Goal: Information Seeking & Learning: Learn about a topic

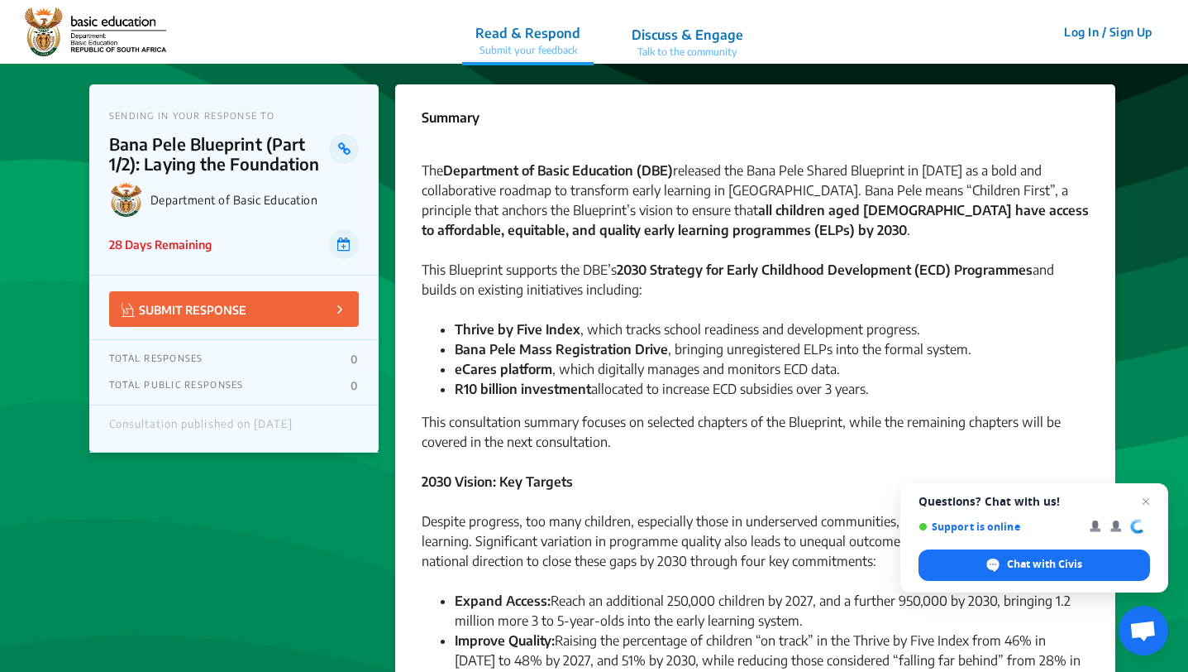
click at [440, 498] on div at bounding box center [755, 501] width 667 height 20
drag, startPoint x: 755, startPoint y: 170, endPoint x: 963, endPoint y: 177, distance: 207.7
click at [963, 177] on div "The Department of Basic Education (DBE) released the Bana Pele Shared Blueprint…" at bounding box center [755, 209] width 667 height 99
copy div "Bana Pele Shared Blueprint in 2025"
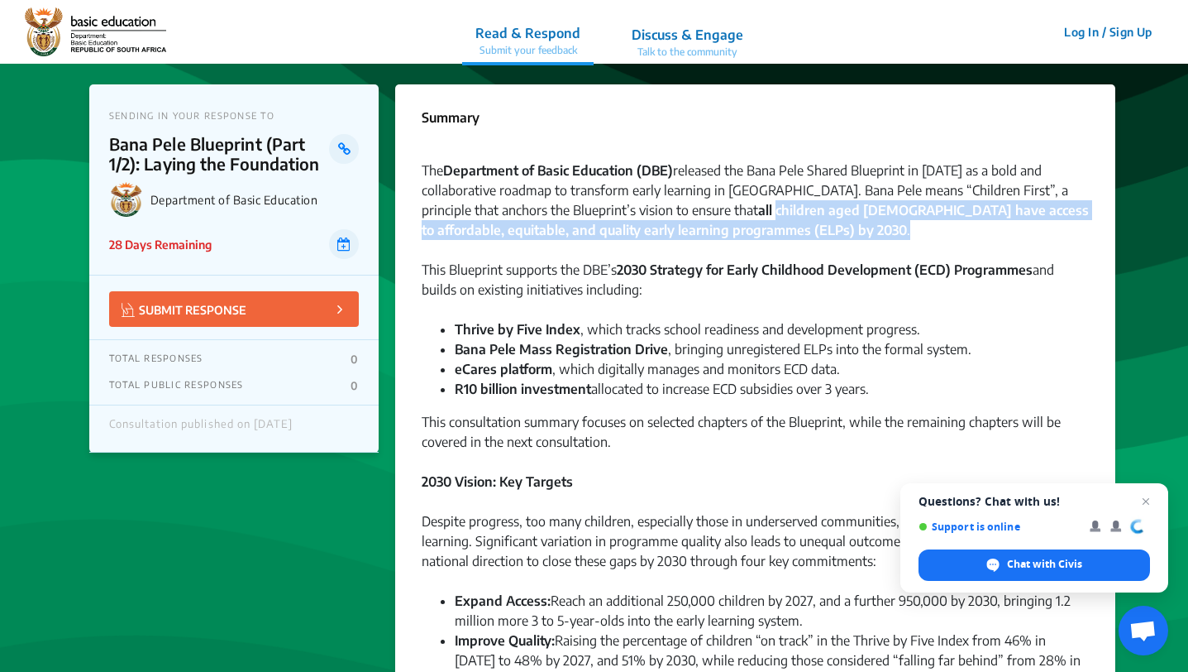
drag, startPoint x: 699, startPoint y: 212, endPoint x: 731, endPoint y: 228, distance: 36.2
click at [731, 228] on div "The Department of Basic Education (DBE) released the Bana Pele Shared Blueprint…" at bounding box center [755, 209] width 667 height 99
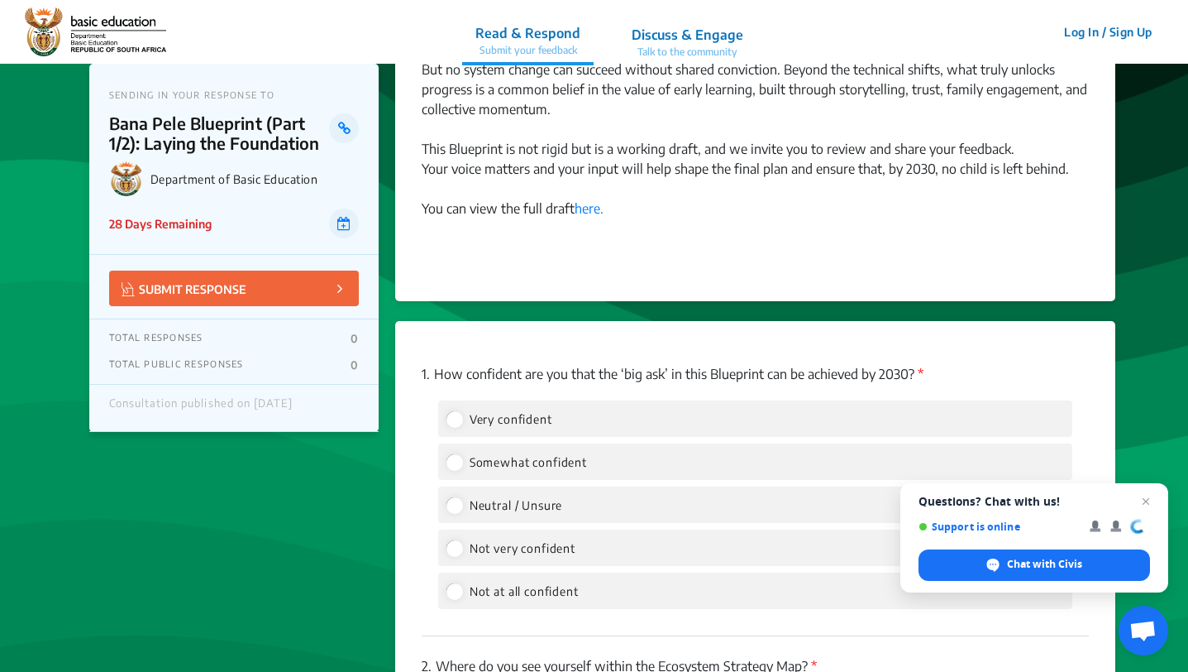
scroll to position [1930, 0]
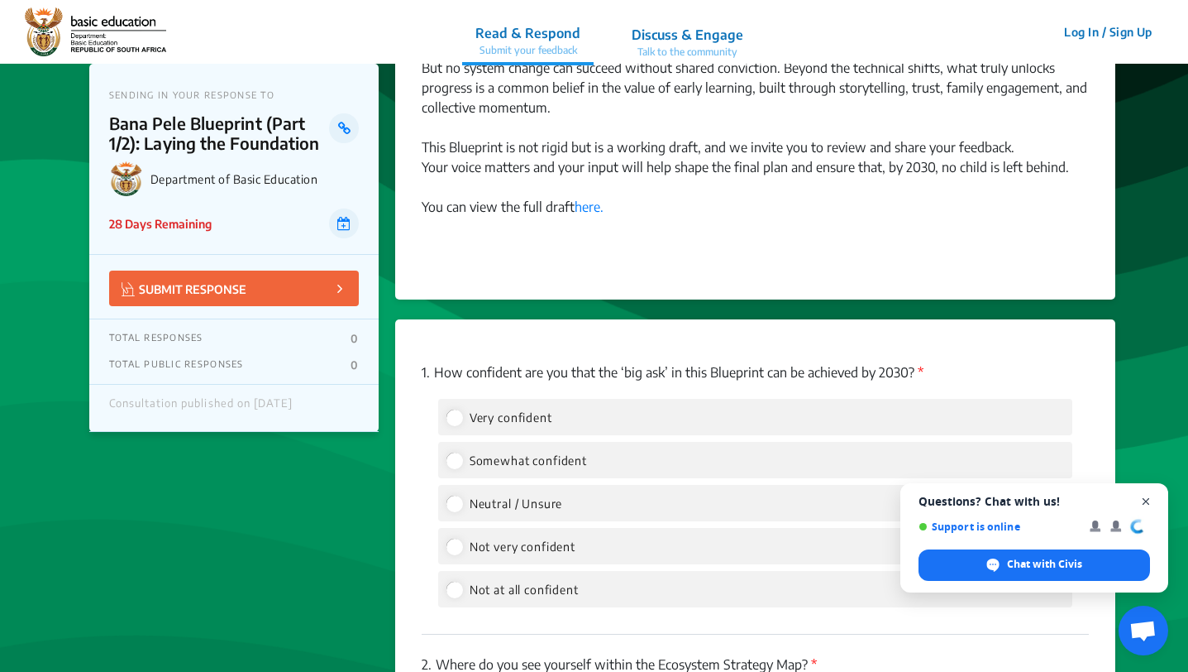
click at [1151, 500] on span "Open chat" at bounding box center [1146, 501] width 21 height 21
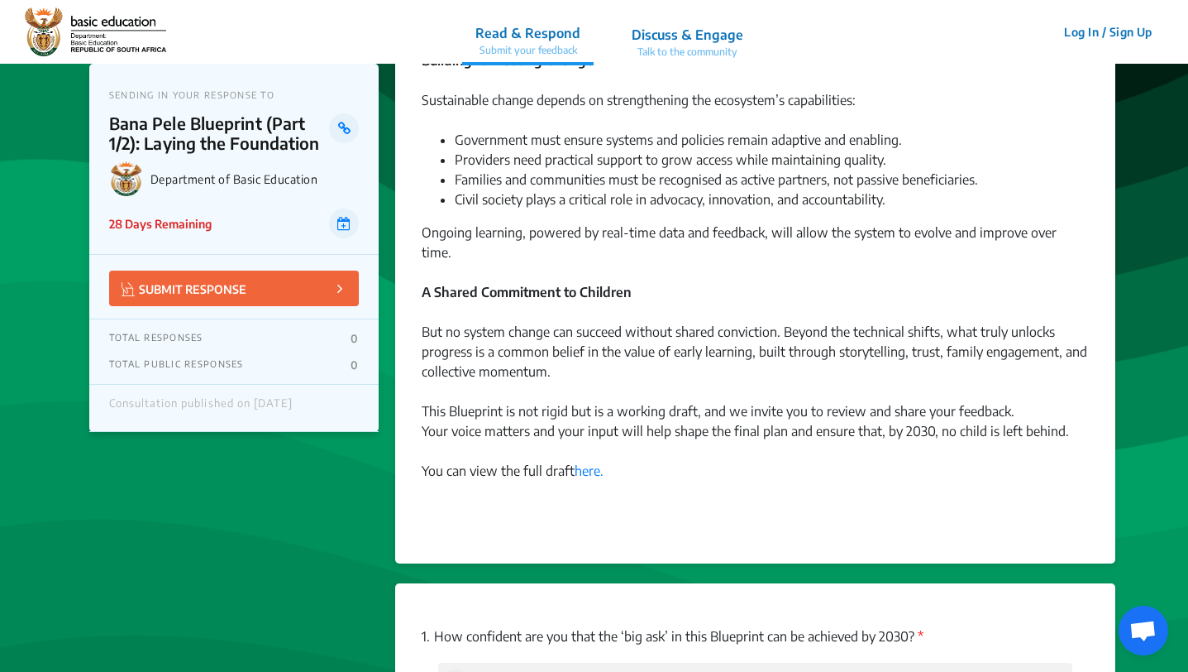
scroll to position [1692, 0]
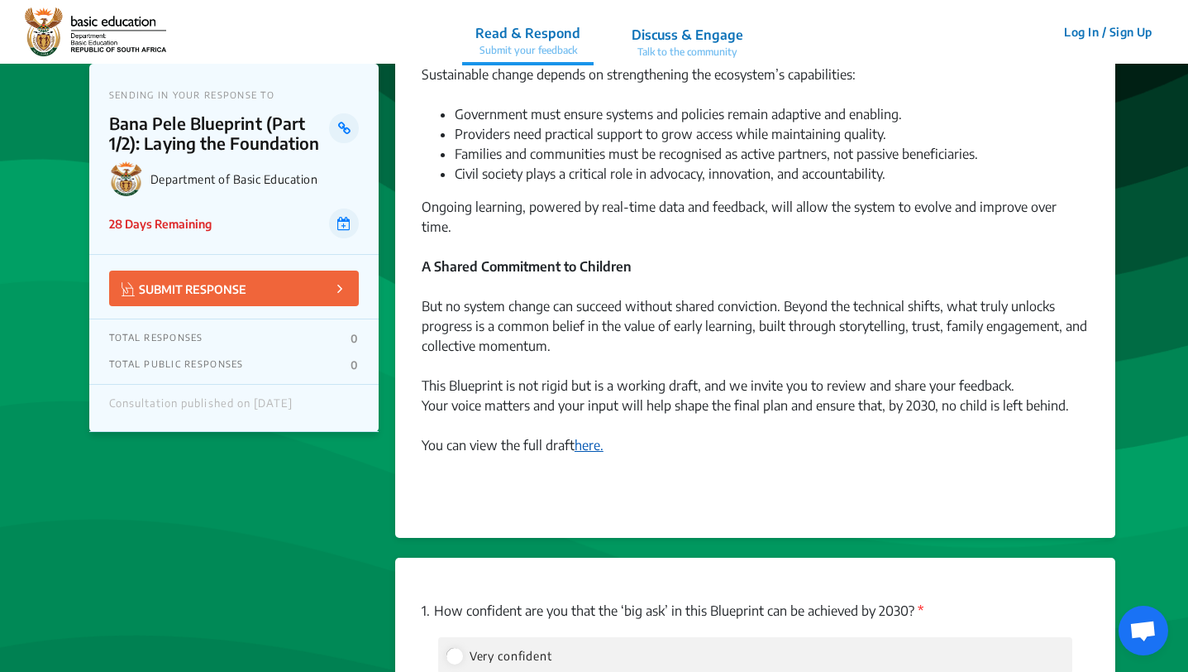
click at [593, 437] on link "here." at bounding box center [589, 445] width 29 height 17
